Goal: Find specific page/section: Find specific page/section

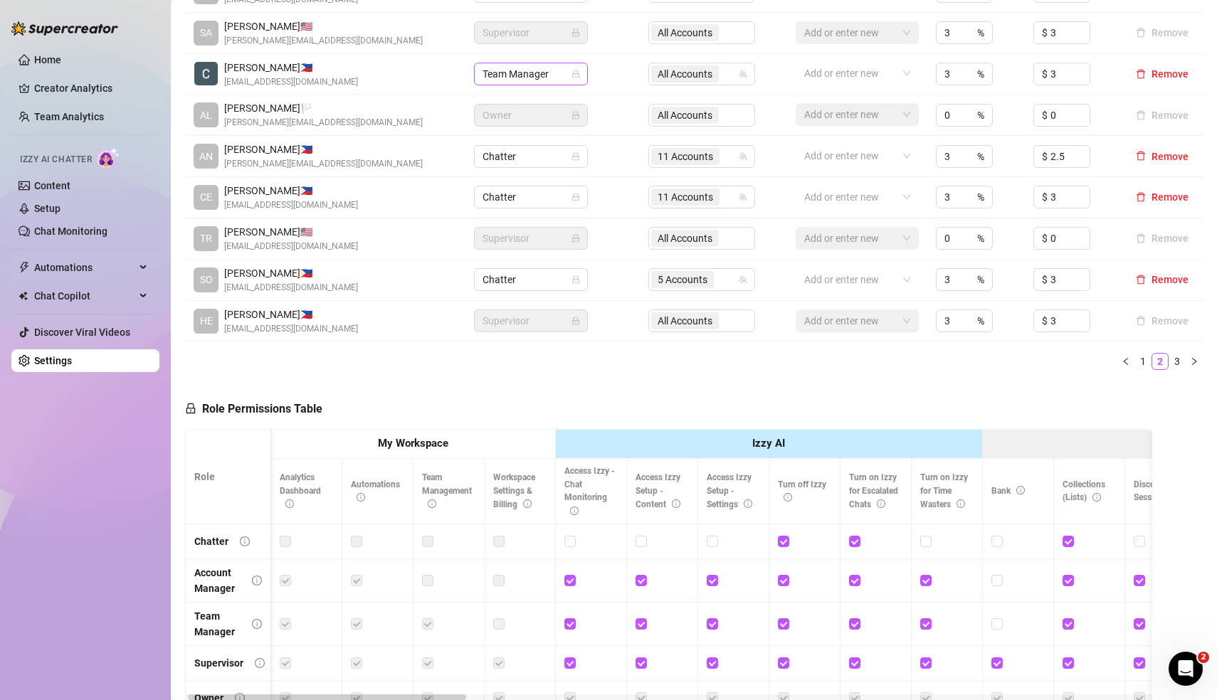
scroll to position [0, 7]
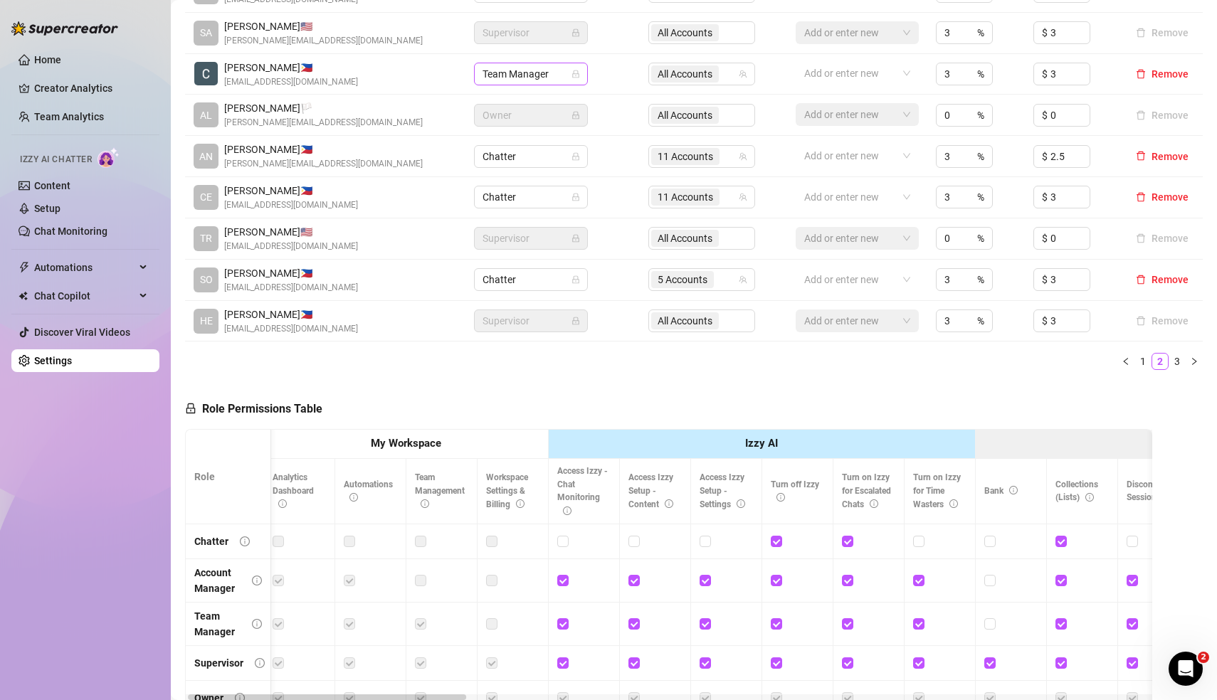
click at [578, 72] on icon "lock" at bounding box center [575, 74] width 6 height 8
click at [532, 74] on span "Team Manager" at bounding box center [530, 73] width 97 height 21
click at [399, 177] on td "CE [PERSON_NAME] 🇵🇭 [EMAIL_ADDRESS][DOMAIN_NAME]" at bounding box center [325, 197] width 280 height 41
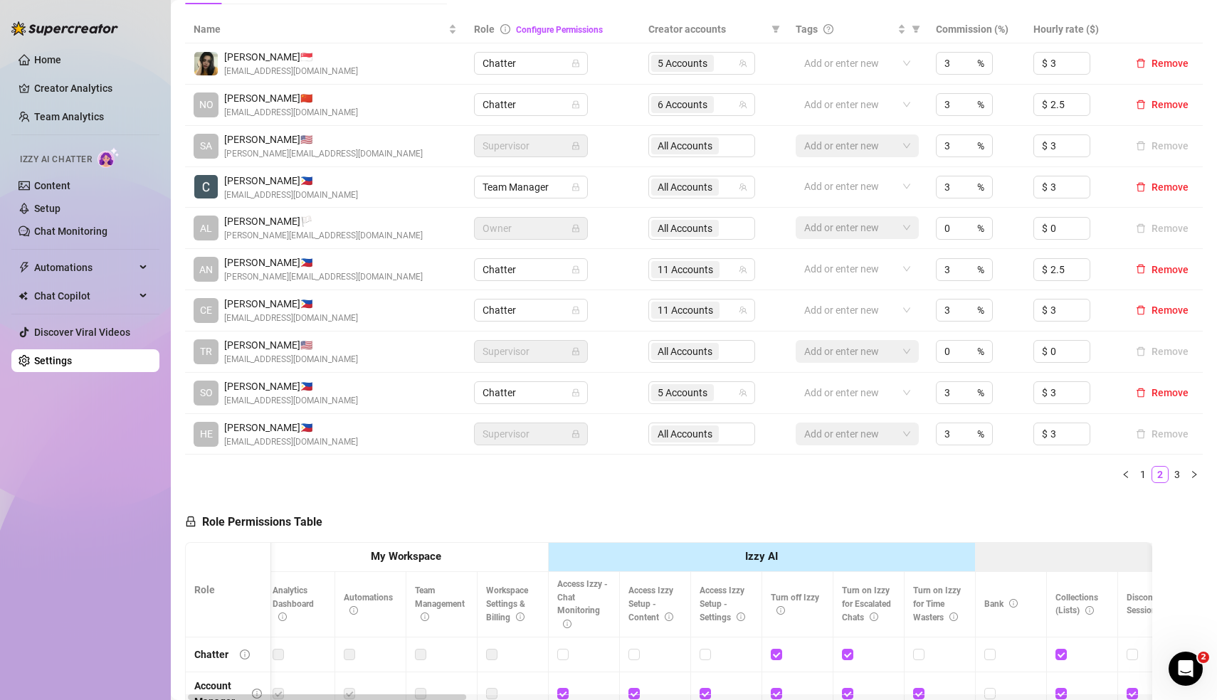
scroll to position [301, 0]
click at [1144, 471] on link "1" at bounding box center [1143, 477] width 16 height 16
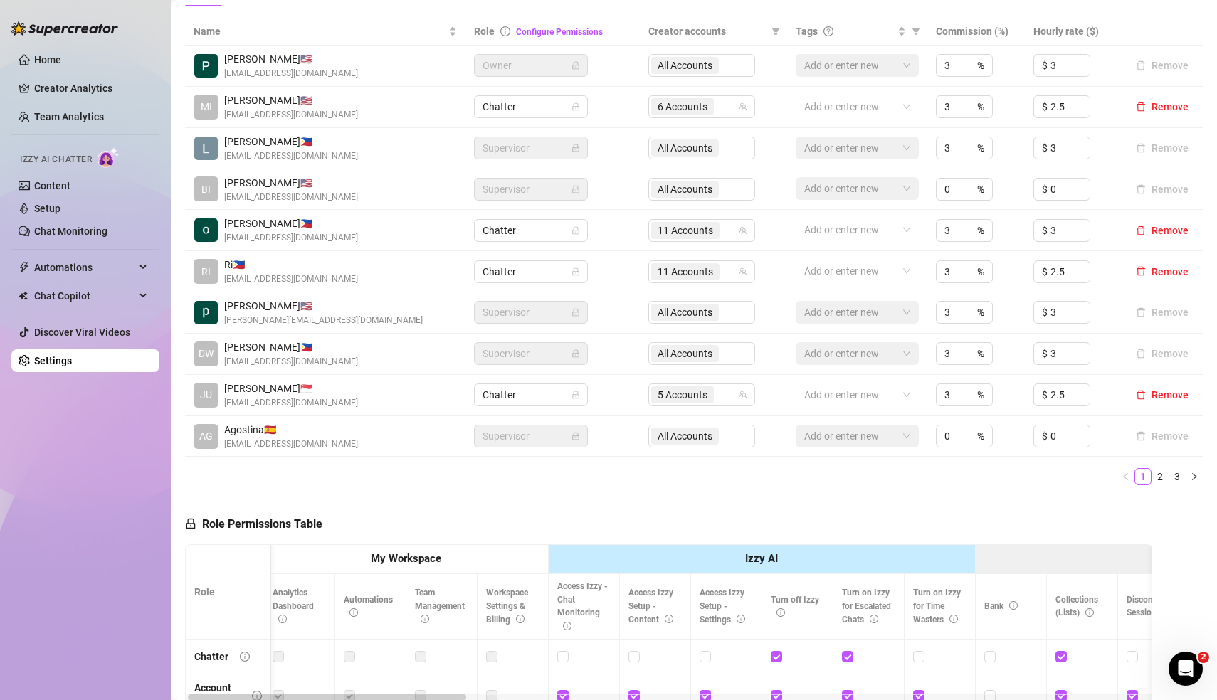
click at [376, 473] on ul "1 2 3" at bounding box center [694, 476] width 1018 height 17
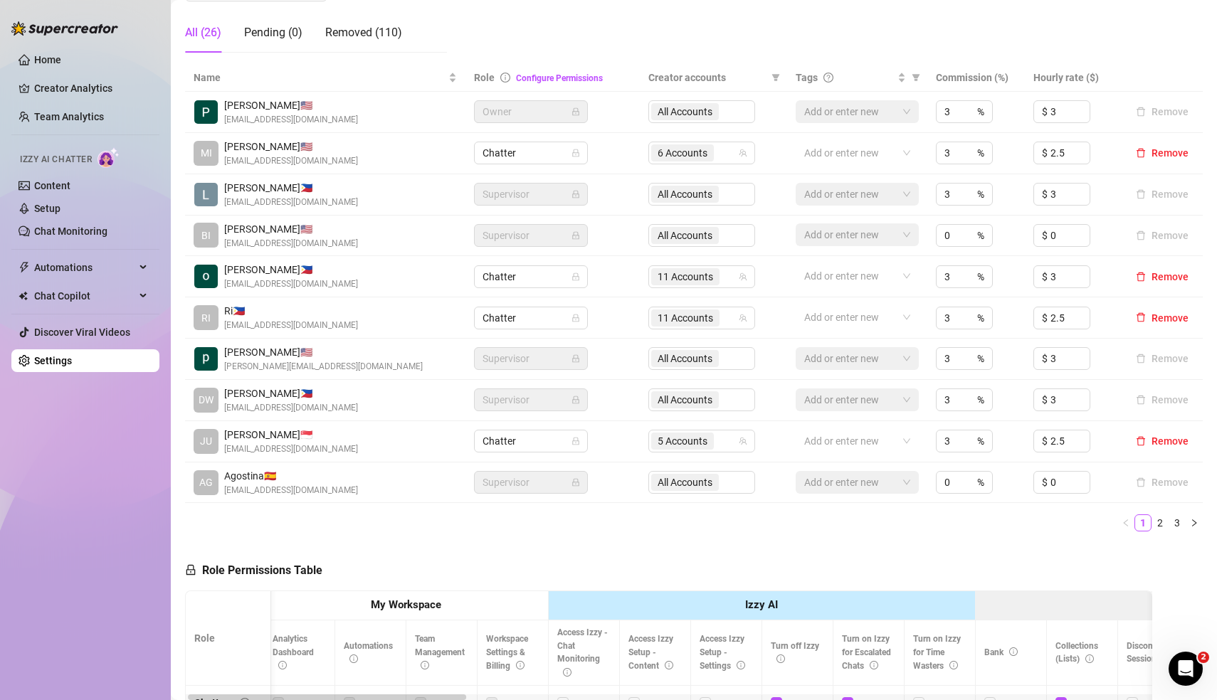
click at [97, 114] on link "Team Analytics" at bounding box center [69, 116] width 70 height 11
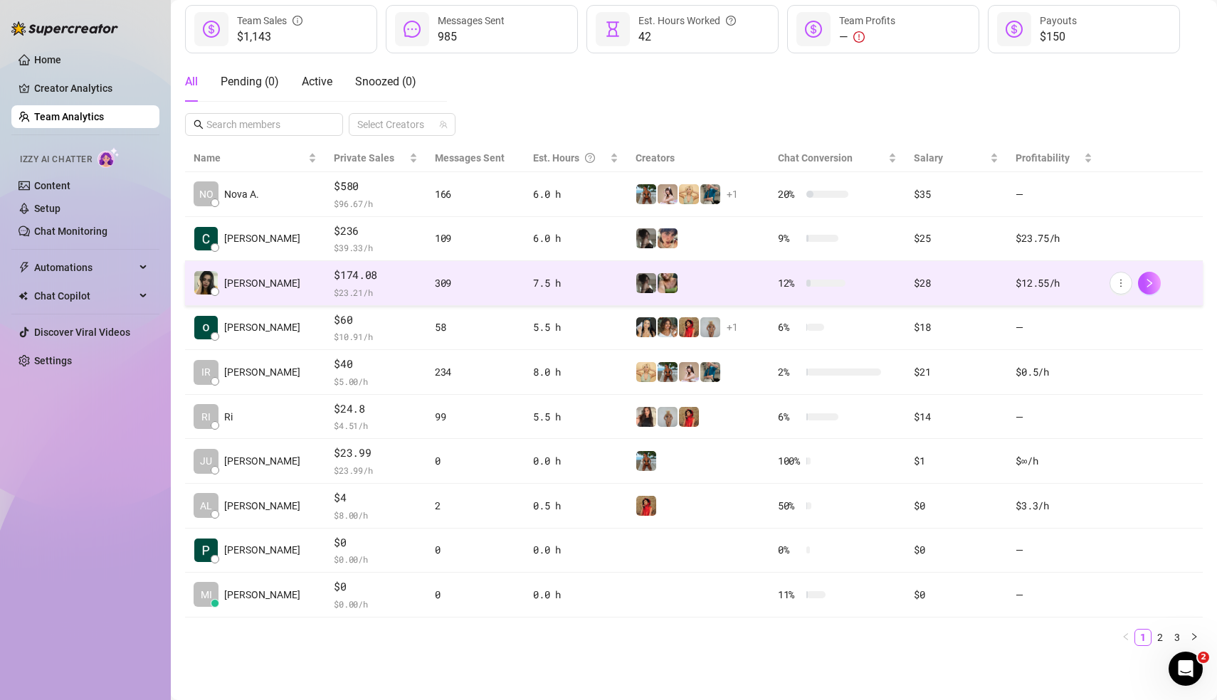
scroll to position [190, 0]
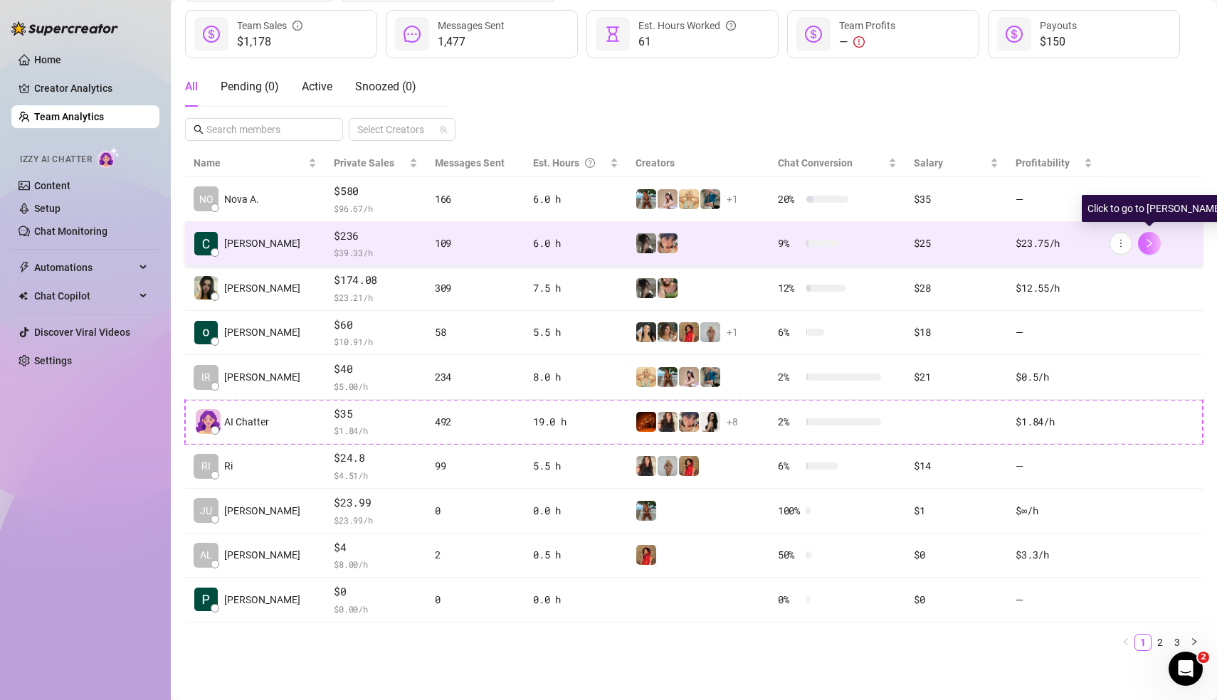
click at [1153, 248] on button "button" at bounding box center [1149, 243] width 23 height 23
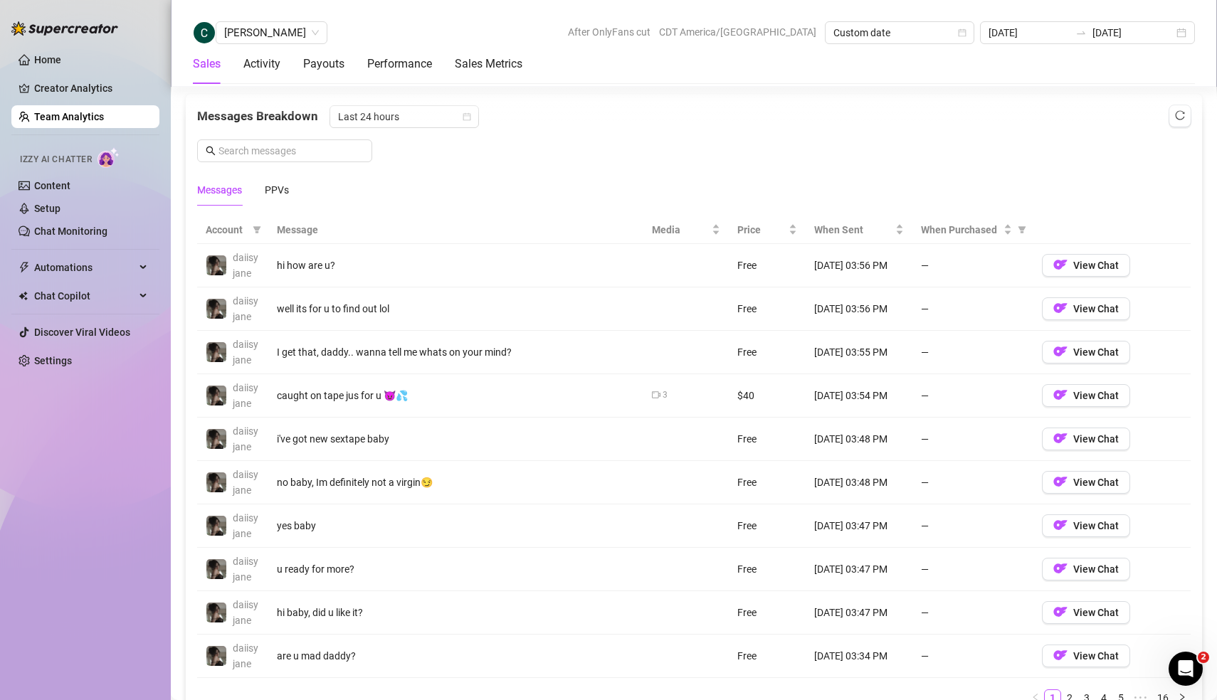
scroll to position [917, 0]
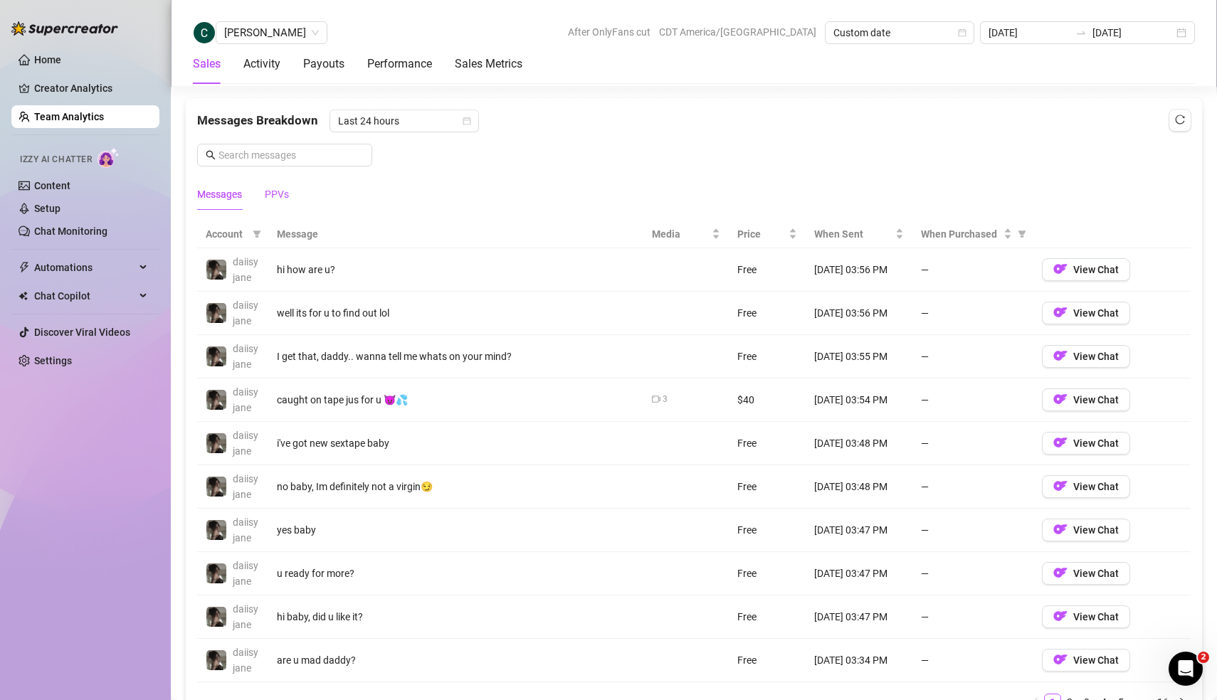
click at [279, 190] on div "PPVs" at bounding box center [277, 194] width 24 height 16
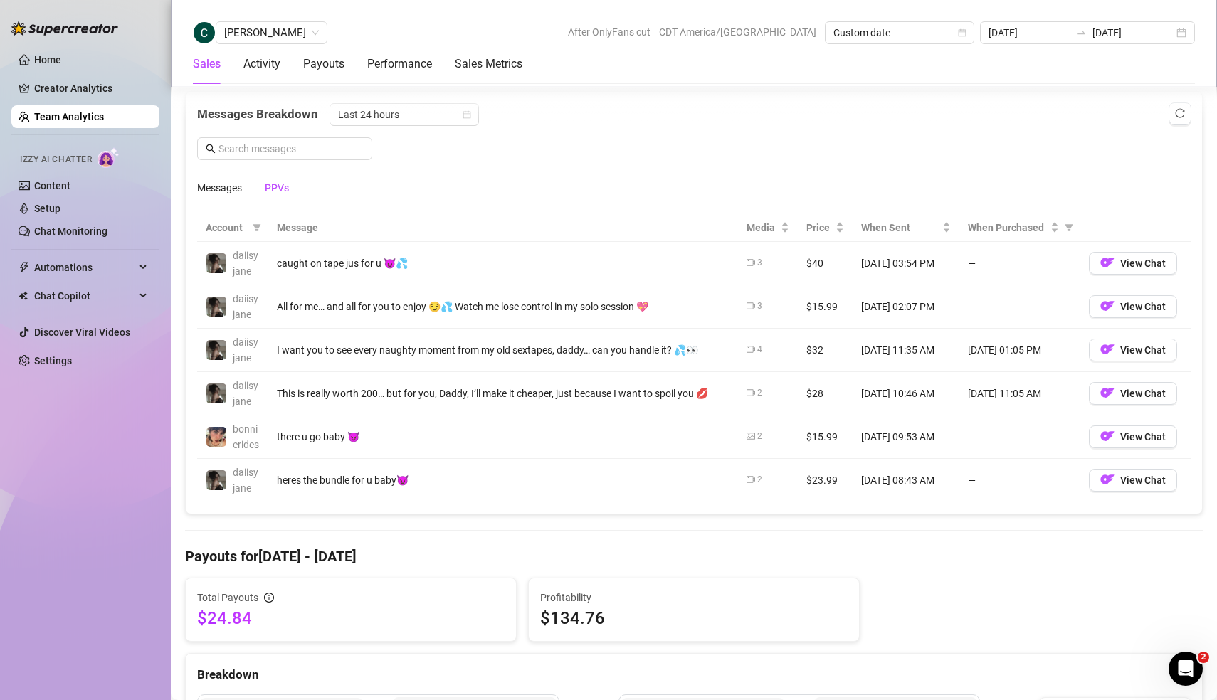
scroll to position [903, 0]
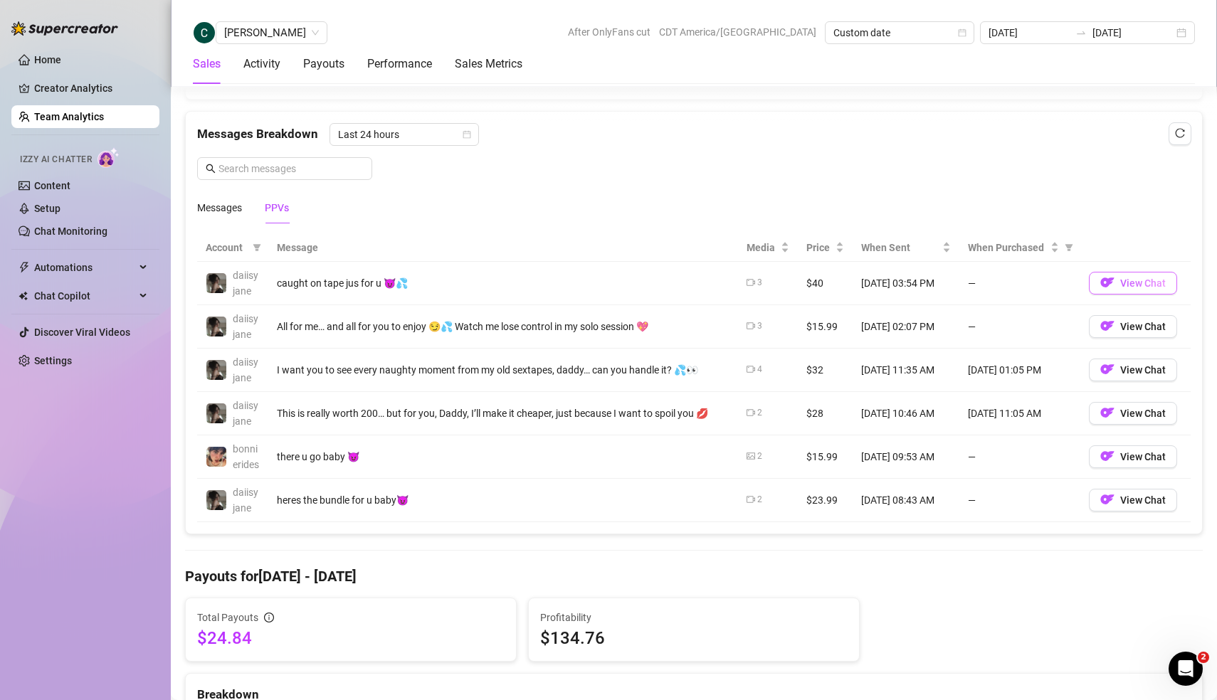
click at [1140, 278] on span "View Chat" at bounding box center [1143, 283] width 46 height 11
